Goal: Task Accomplishment & Management: Manage account settings

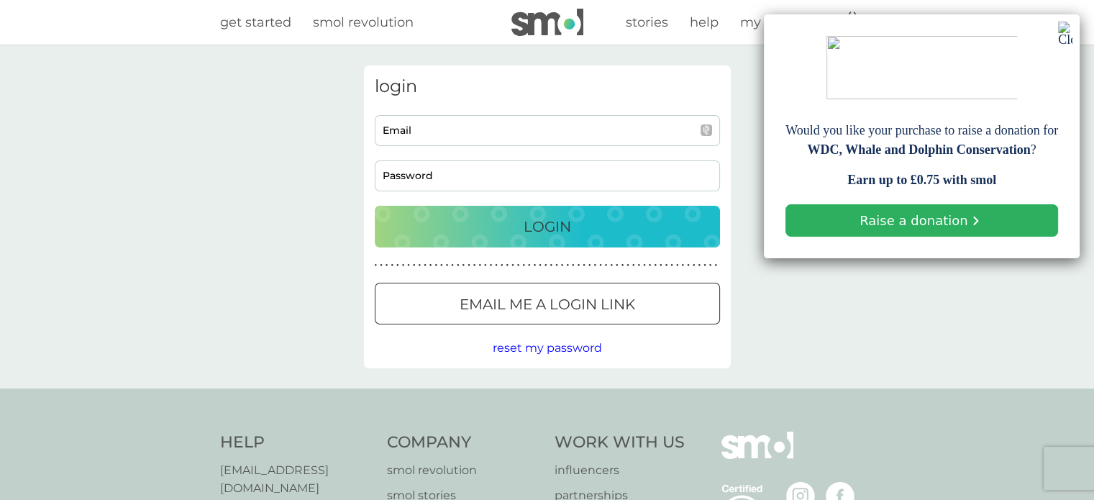
type input "juliehelent@gmail.com"
click at [596, 230] on div "Login" at bounding box center [547, 226] width 317 height 23
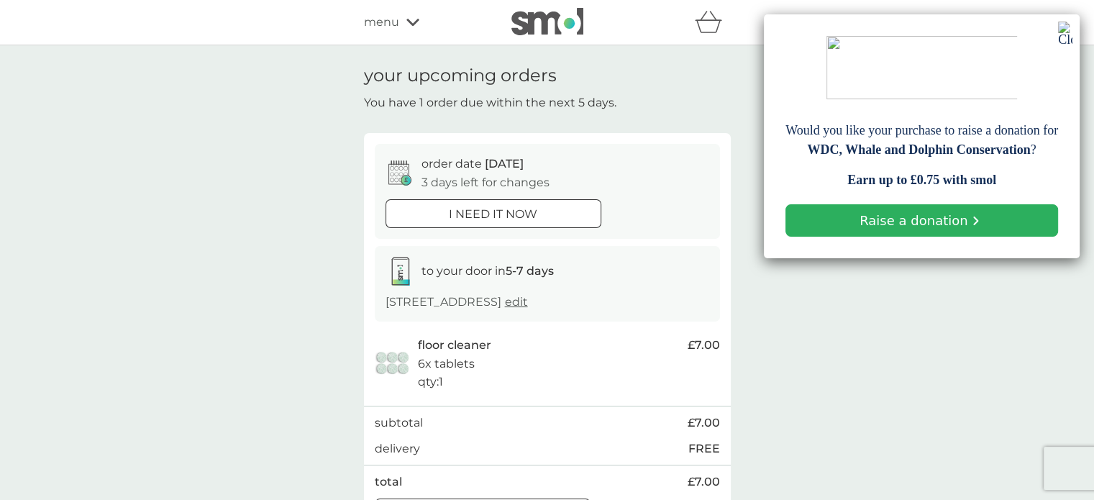
drag, startPoint x: 0, startPoint y: 0, endPoint x: 1063, endPoint y: 28, distance: 1063.1
click at [1063, 28] on img at bounding box center [1065, 34] width 14 height 24
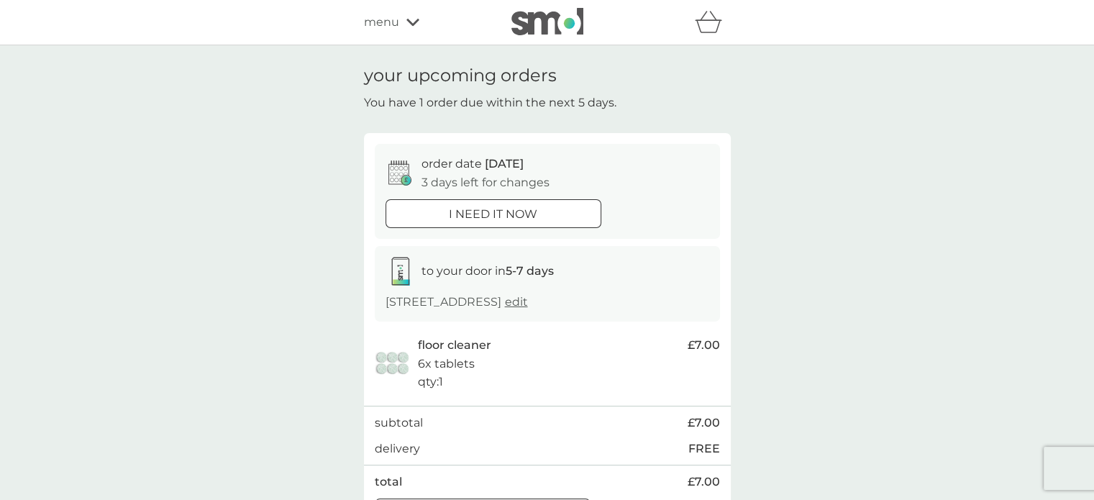
click at [395, 24] on span "menu" at bounding box center [381, 22] width 35 height 19
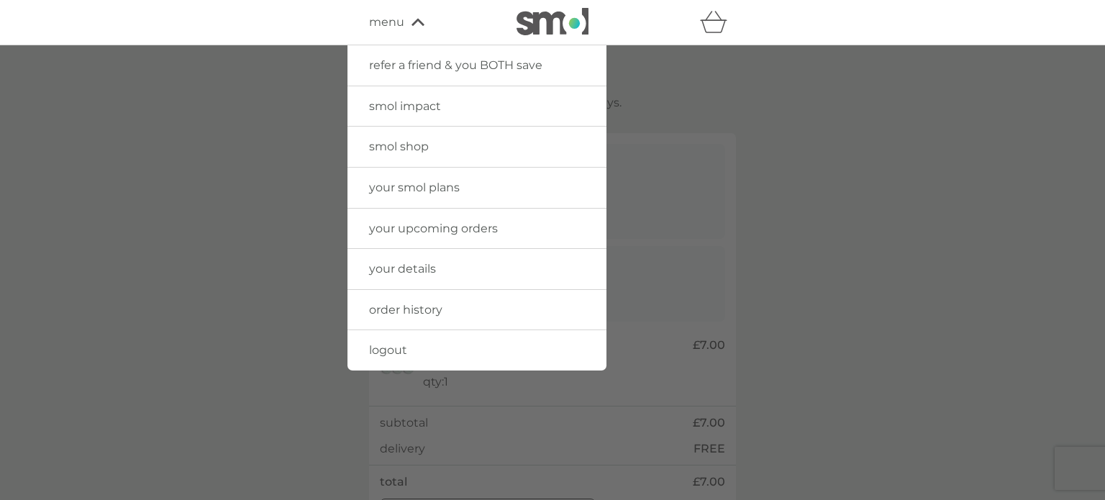
click at [407, 303] on span "order history" at bounding box center [405, 310] width 73 height 14
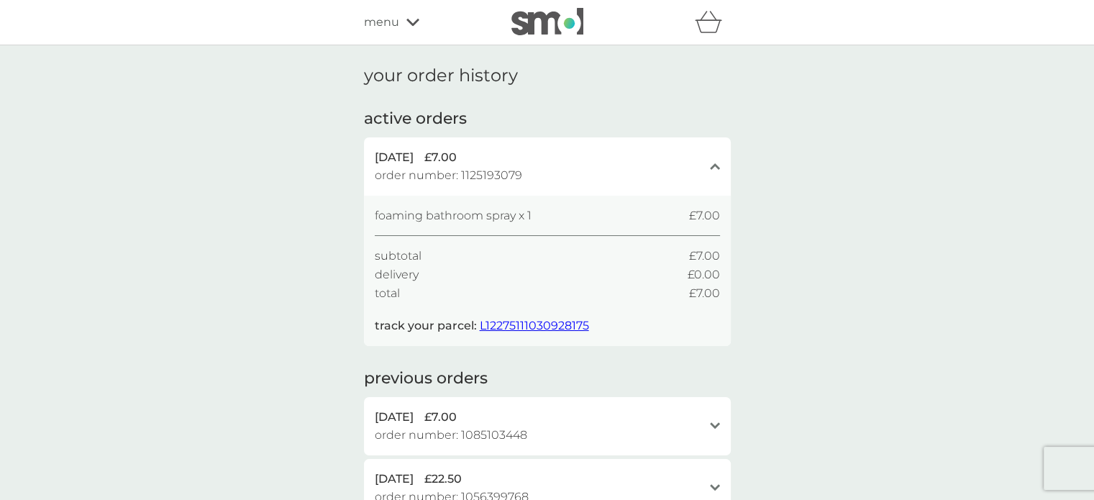
click at [412, 22] on icon at bounding box center [413, 22] width 13 height 9
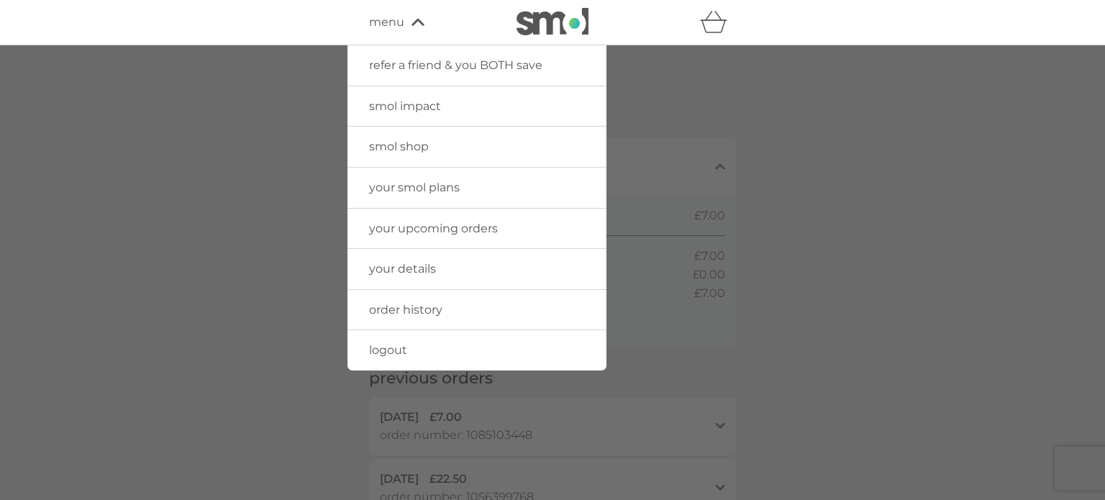
click at [386, 223] on span "your upcoming orders" at bounding box center [433, 229] width 129 height 14
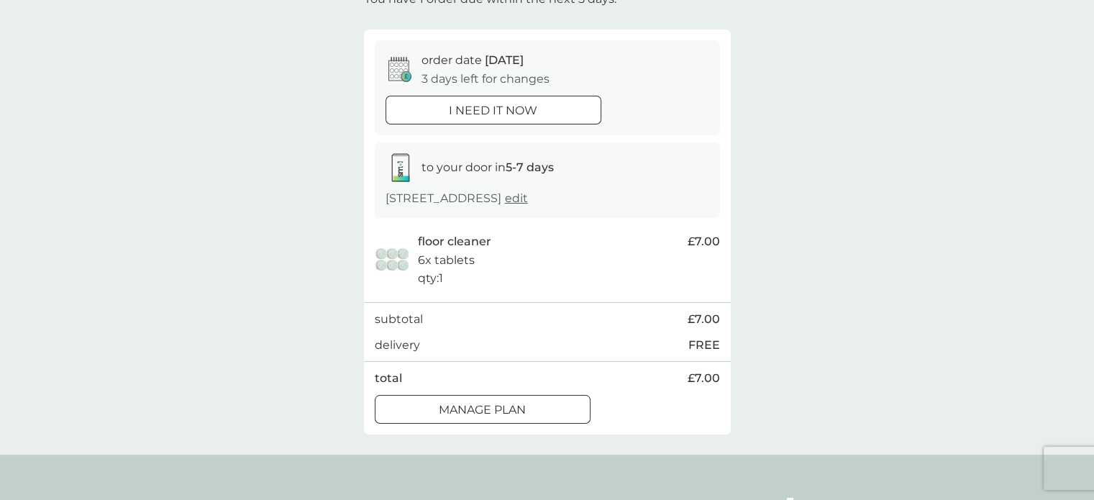
scroll to position [96, 0]
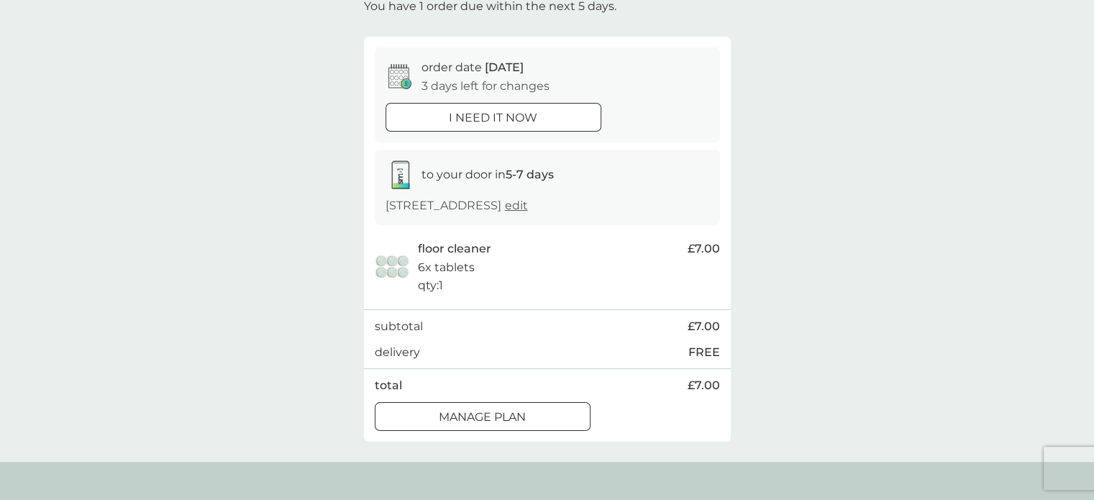
click at [458, 411] on div at bounding box center [483, 416] width 52 height 15
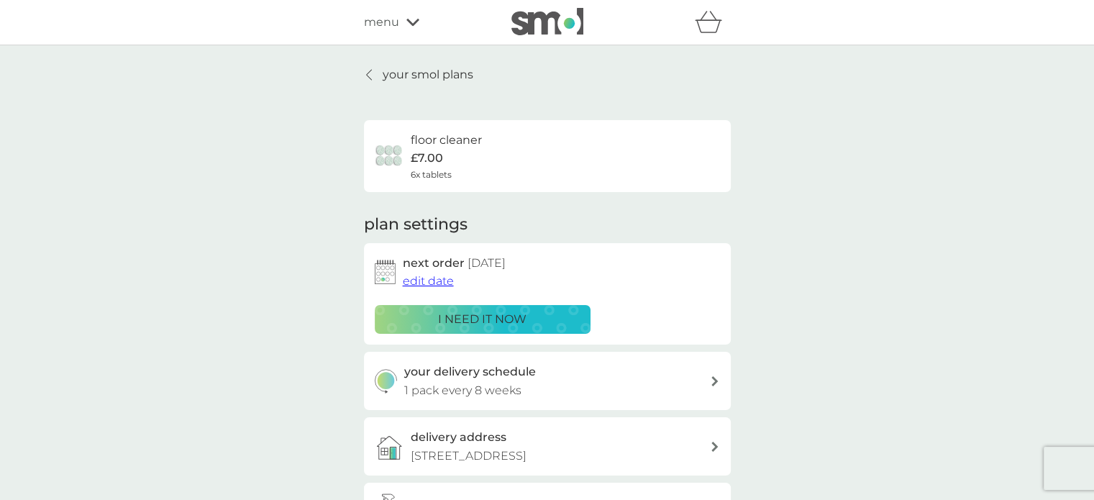
click at [428, 283] on span "edit date" at bounding box center [428, 281] width 51 height 14
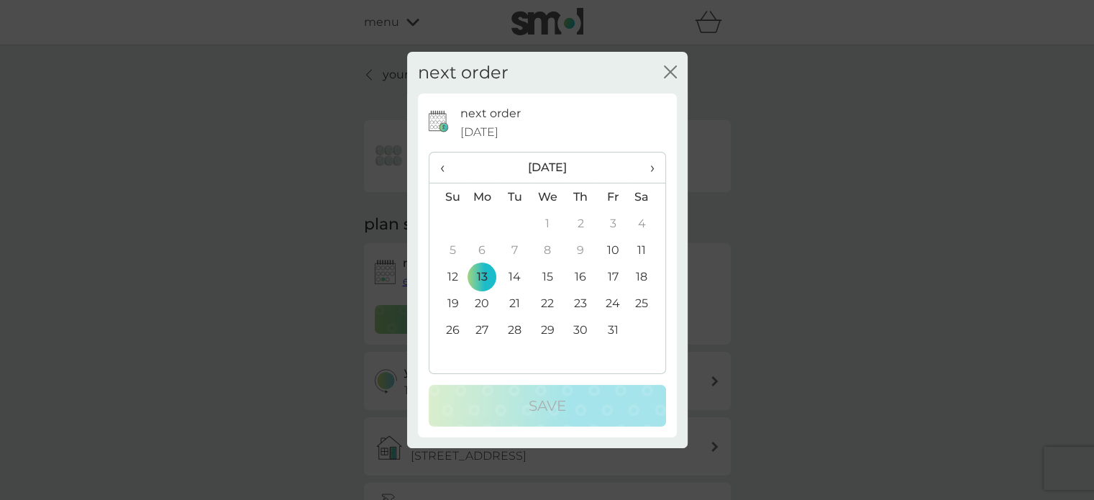
click at [612, 328] on td "31" at bounding box center [612, 330] width 32 height 27
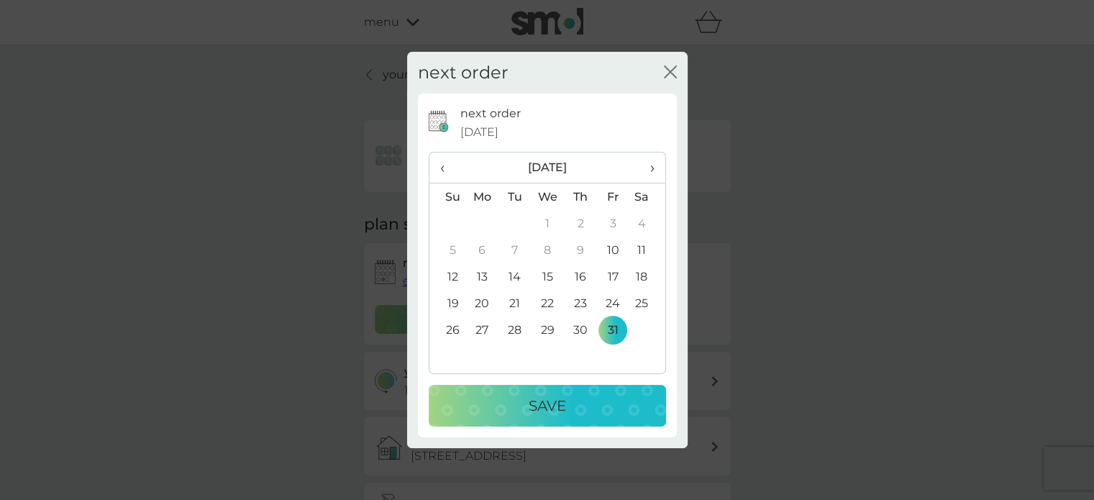
click at [530, 410] on p "Save" at bounding box center [547, 405] width 37 height 23
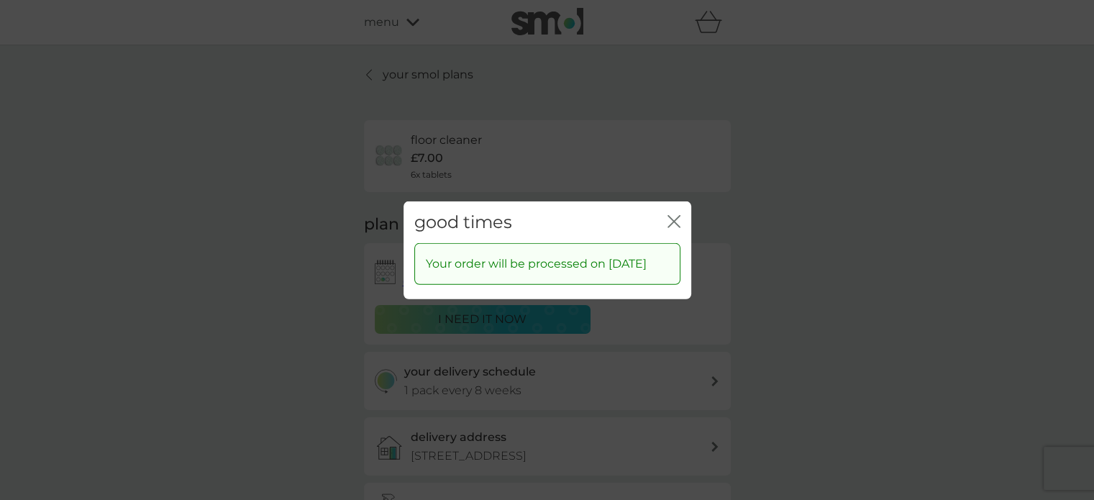
click at [676, 217] on icon "close" at bounding box center [674, 220] width 13 height 13
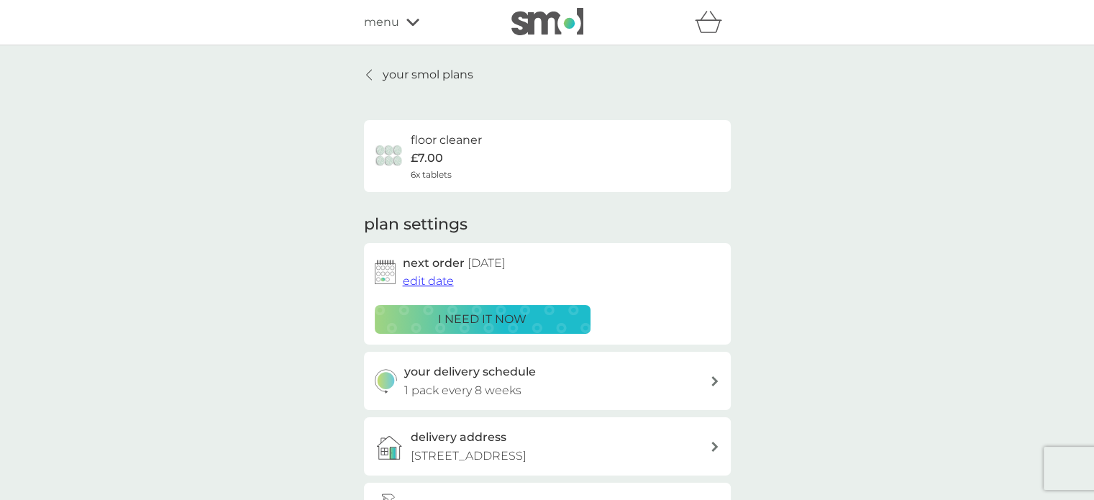
click at [767, 57] on div "your smol plans floor cleaner £7.00 6x tablets plan settings next order [DATE] …" at bounding box center [547, 344] width 1094 height 599
